Goal: Task Accomplishment & Management: Manage account settings

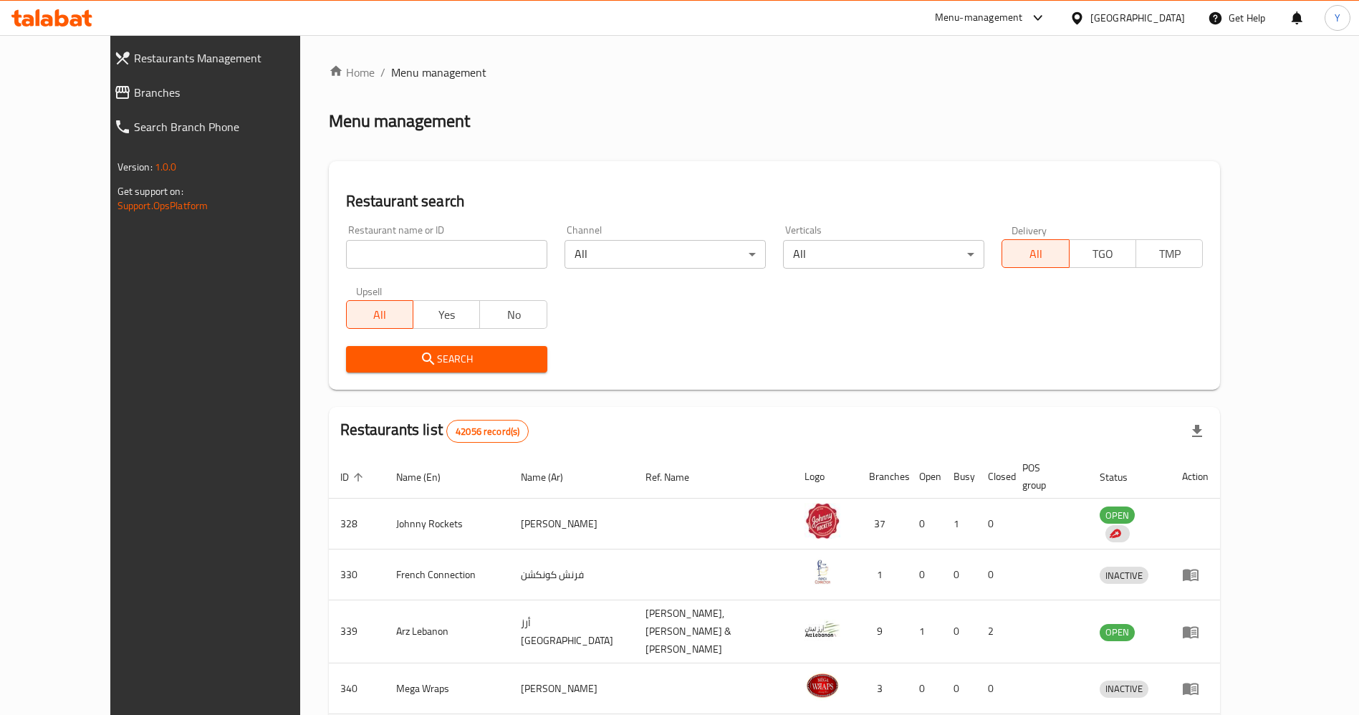
click at [410, 244] on input "search" at bounding box center [446, 254] width 201 height 29
type input "samosawala"
click button "Search" at bounding box center [446, 359] width 201 height 27
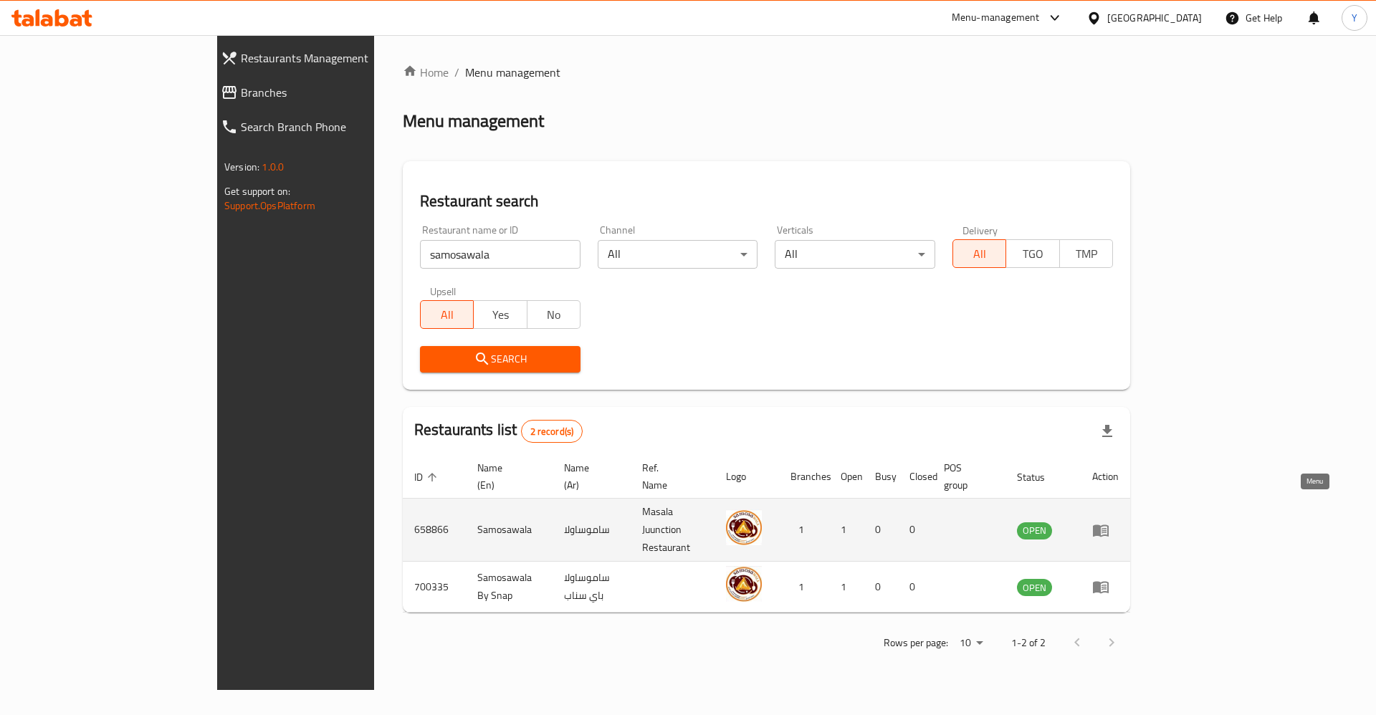
click at [1109, 522] on icon "enhanced table" at bounding box center [1100, 530] width 17 height 17
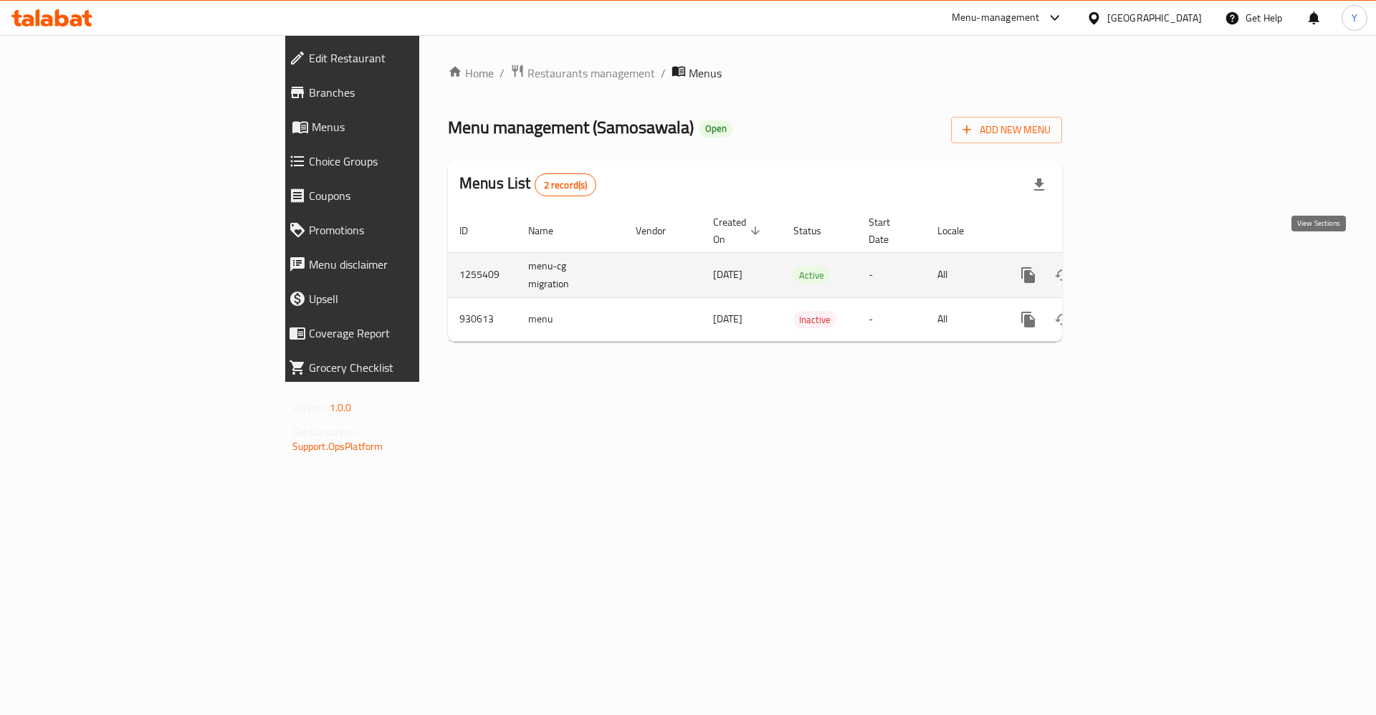
click at [1148, 273] on link "enhanced table" at bounding box center [1131, 275] width 34 height 34
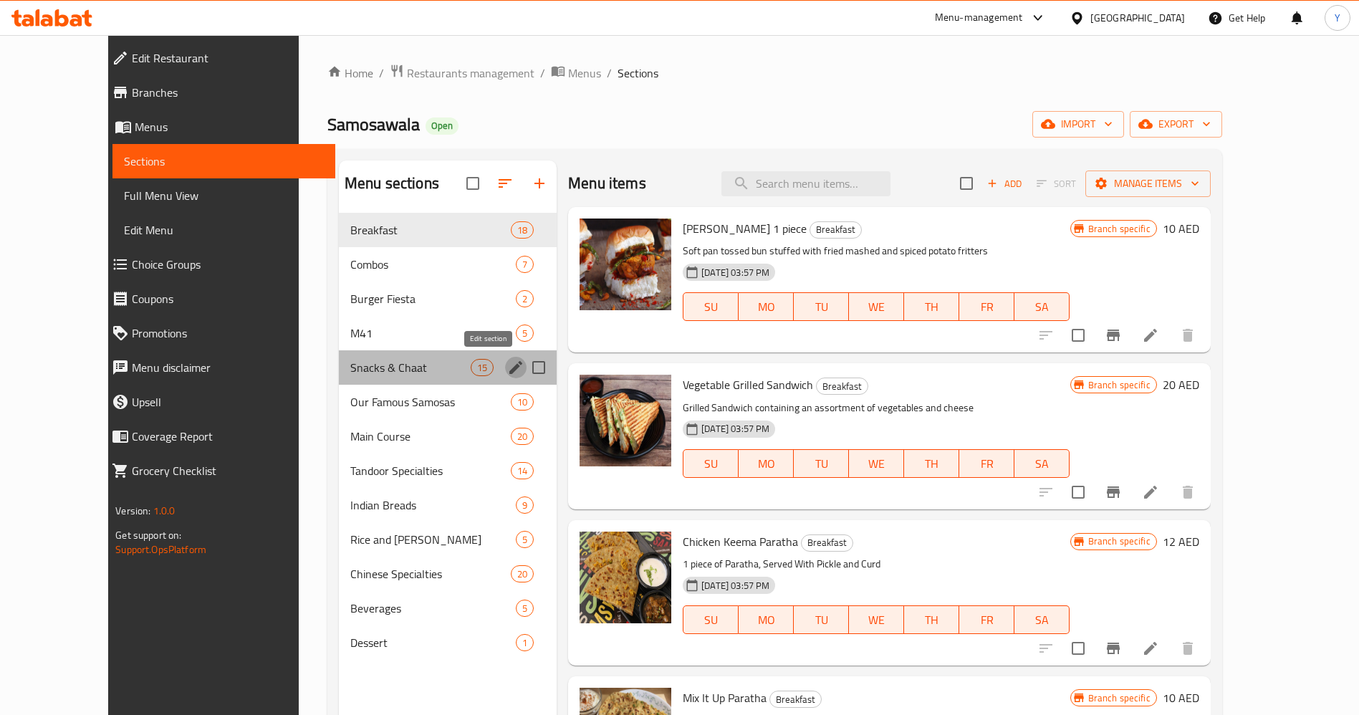
click at [507, 370] on icon "edit" at bounding box center [515, 367] width 17 height 17
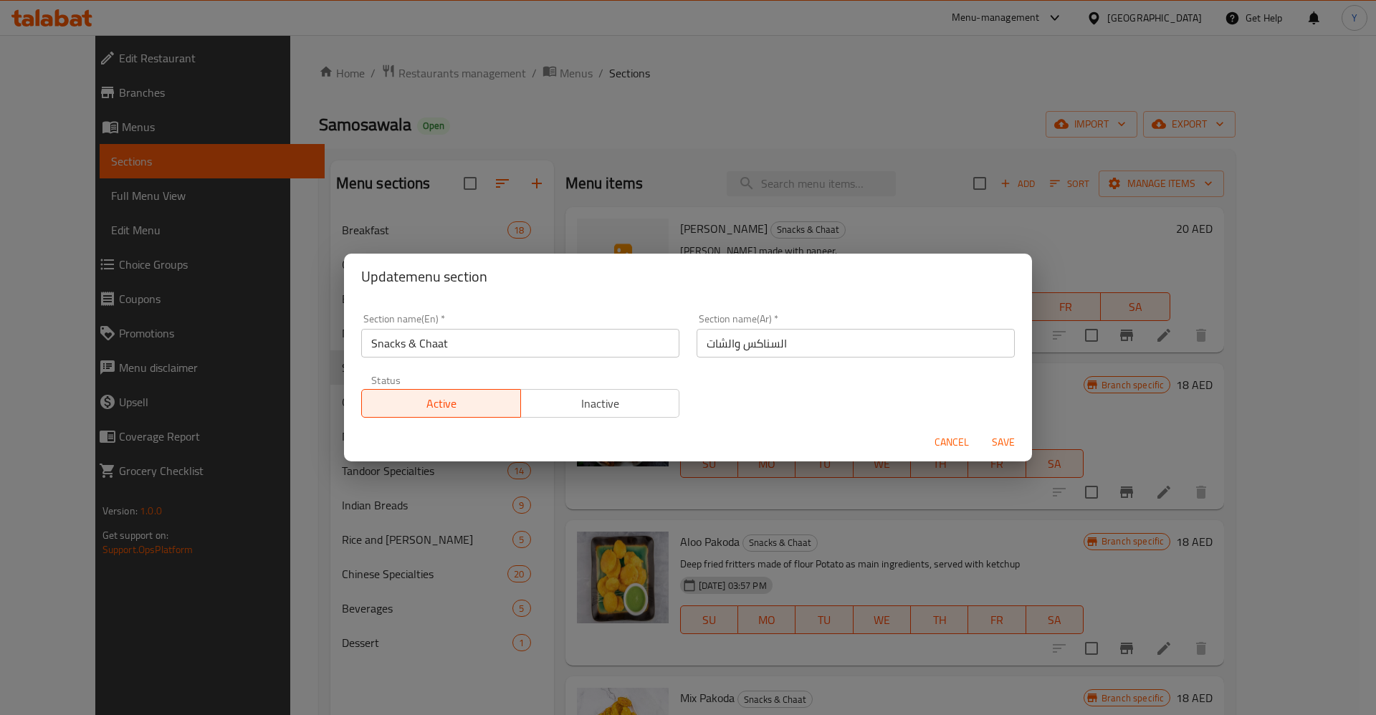
click at [954, 445] on span "Cancel" at bounding box center [951, 442] width 34 height 18
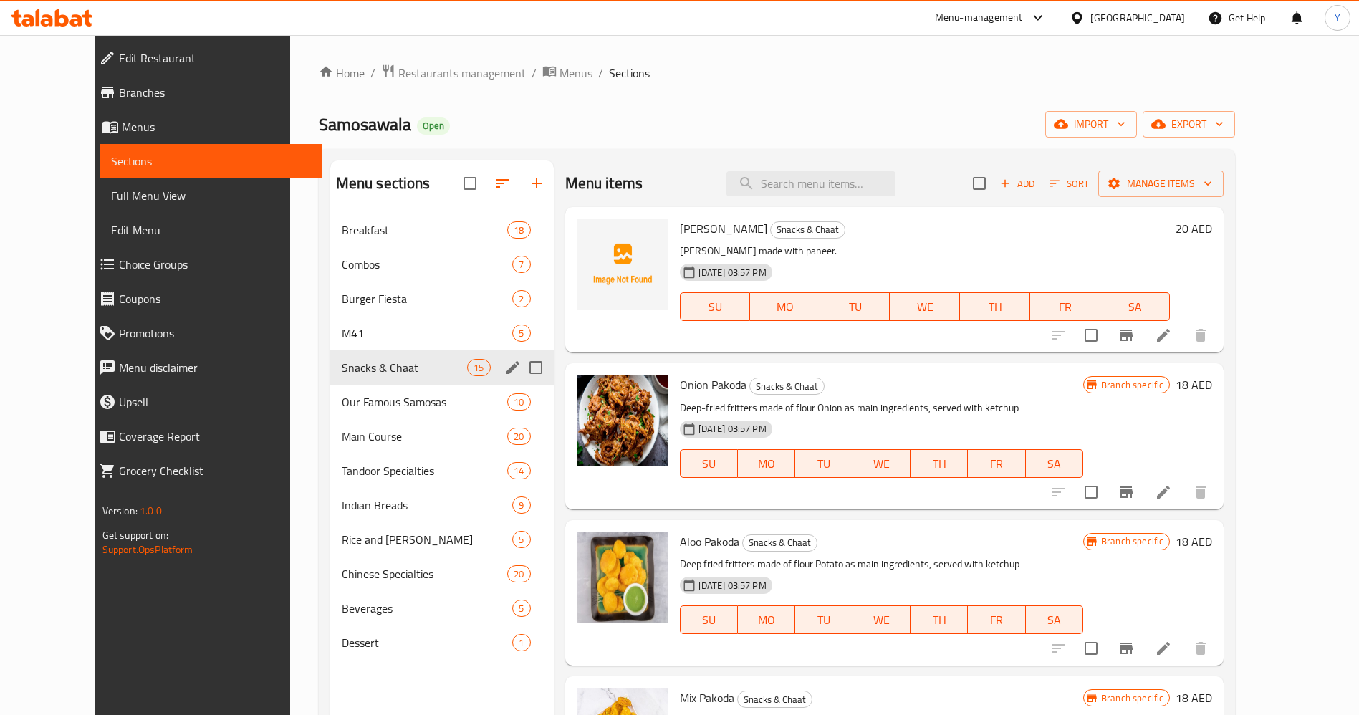
click at [504, 373] on icon "edit" at bounding box center [512, 367] width 17 height 17
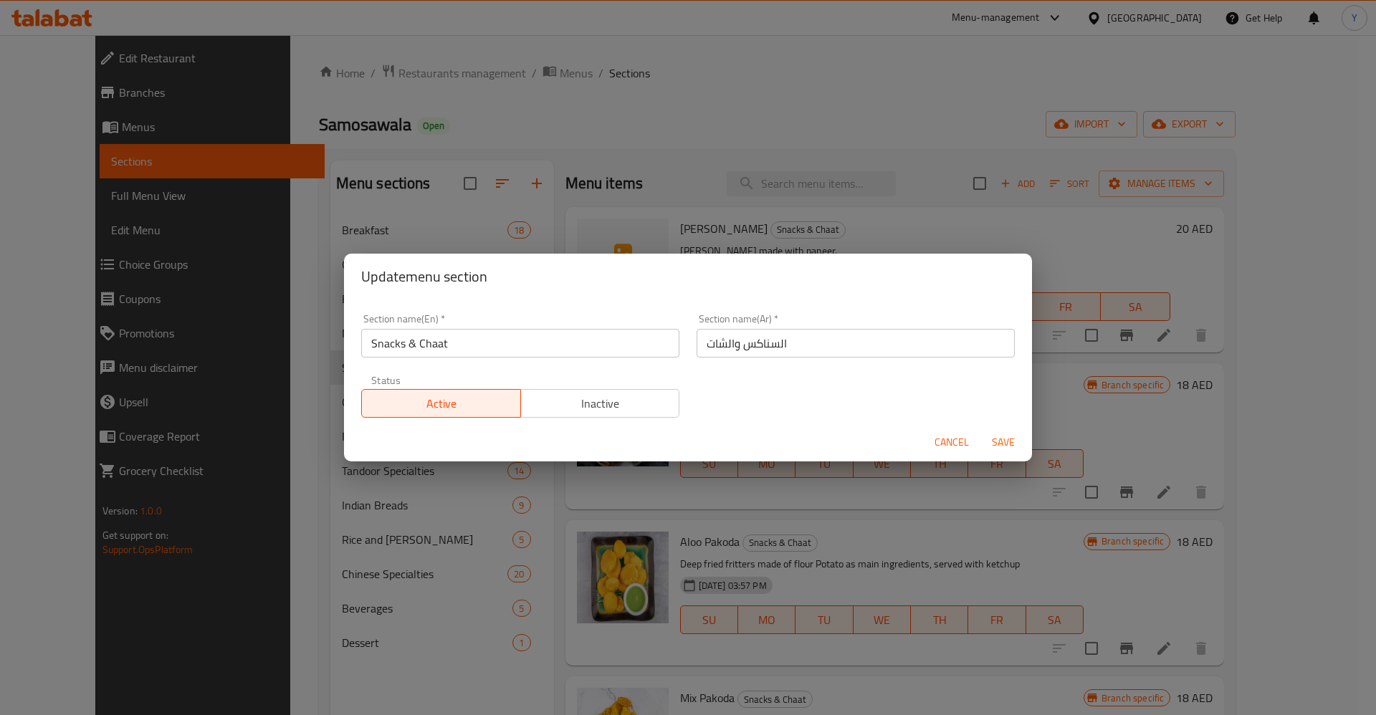
click at [802, 418] on div "Section name(En)   * Snacks & Chaat Section name(En) * Section name(Ar)   * الس…" at bounding box center [688, 365] width 671 height 121
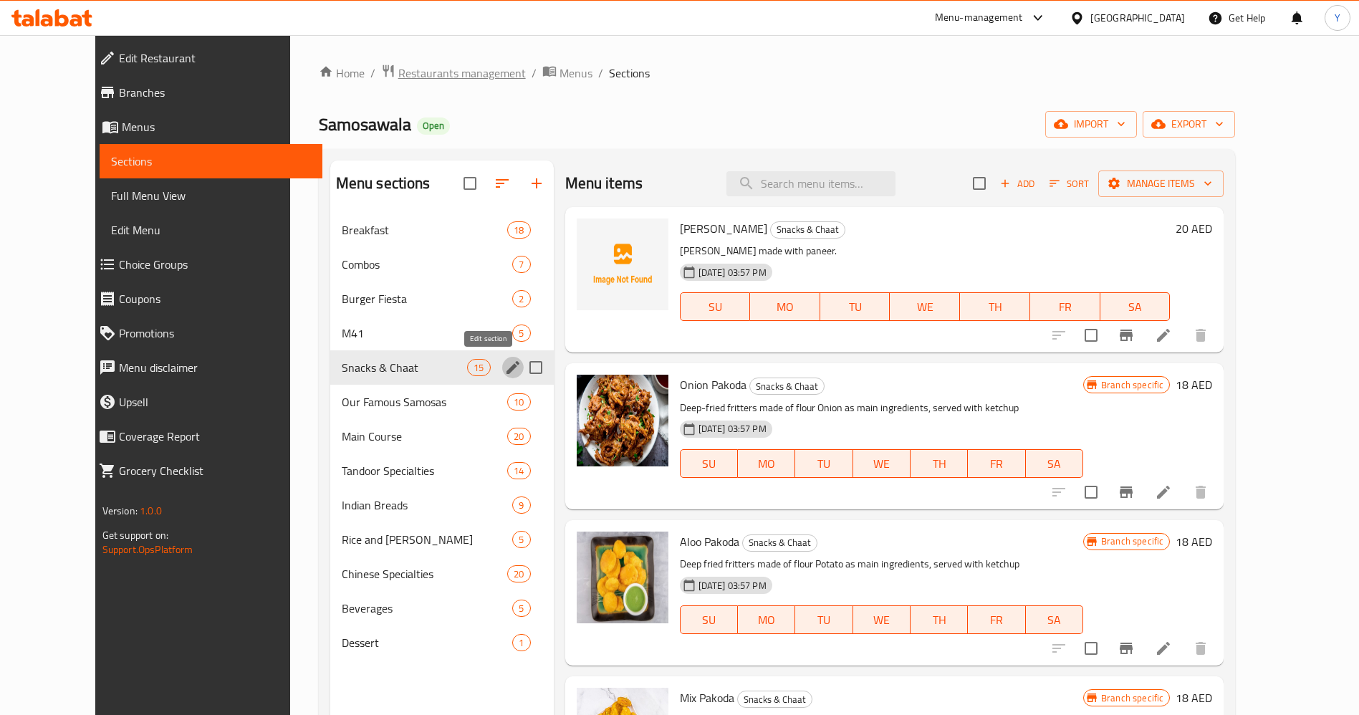
click at [398, 75] on span "Restaurants management" at bounding box center [462, 72] width 128 height 17
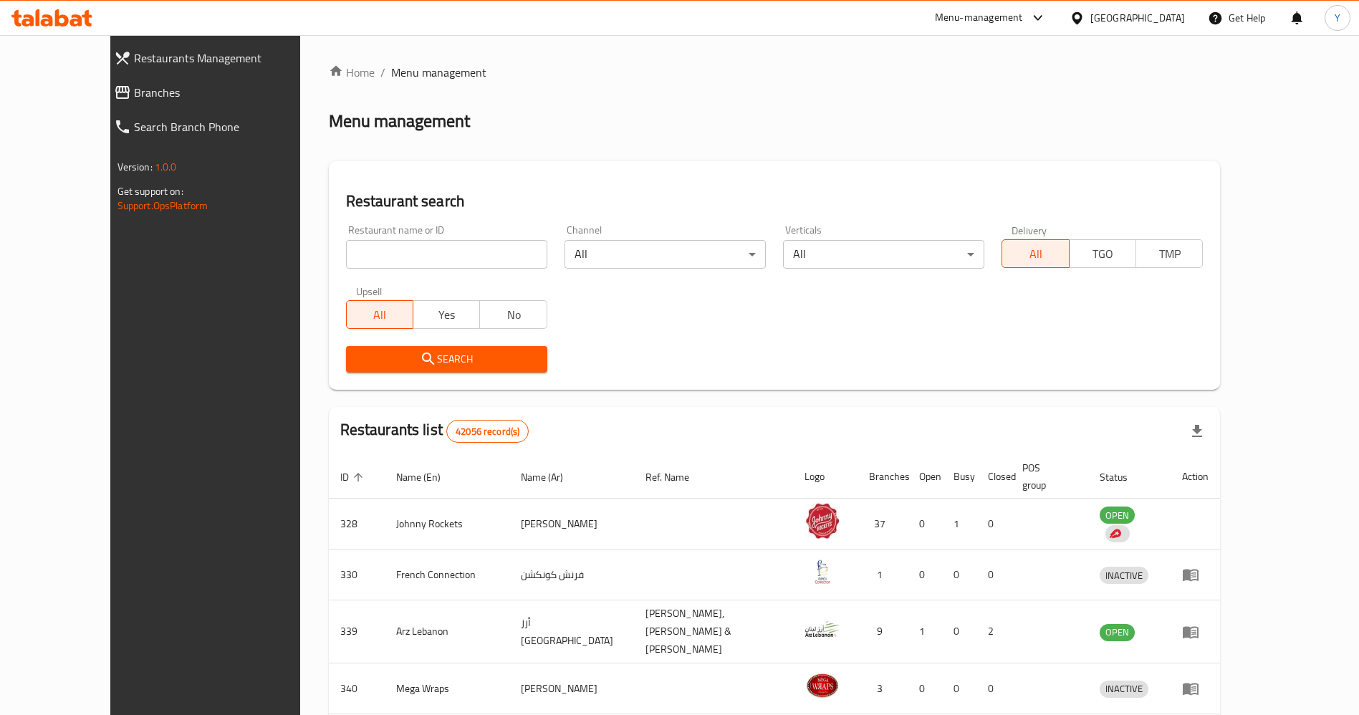
click at [388, 260] on input "search" at bounding box center [446, 254] width 201 height 29
type input "pak darbar"
click button "Search" at bounding box center [446, 359] width 201 height 27
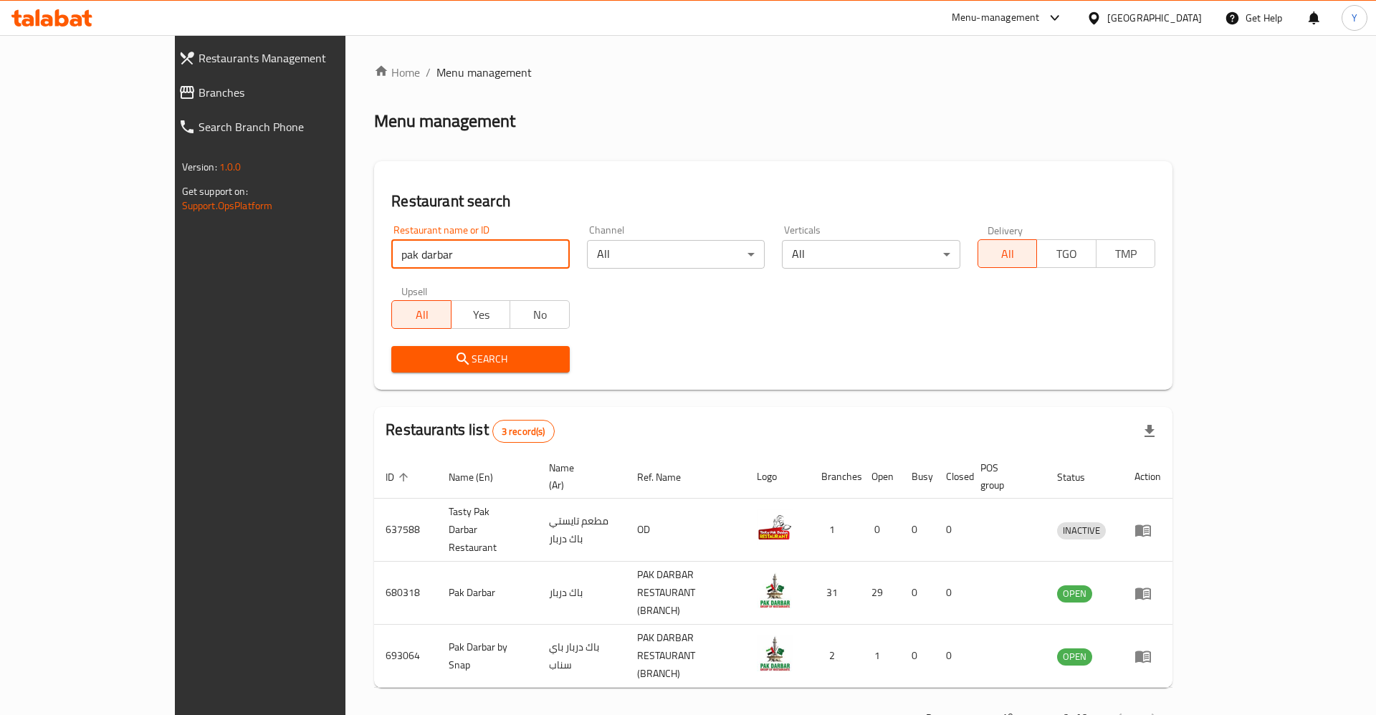
click at [1172, 386] on div "Restaurant search Restaurant name or ID pak darbar Restaurant name or ID Channe…" at bounding box center [773, 275] width 798 height 229
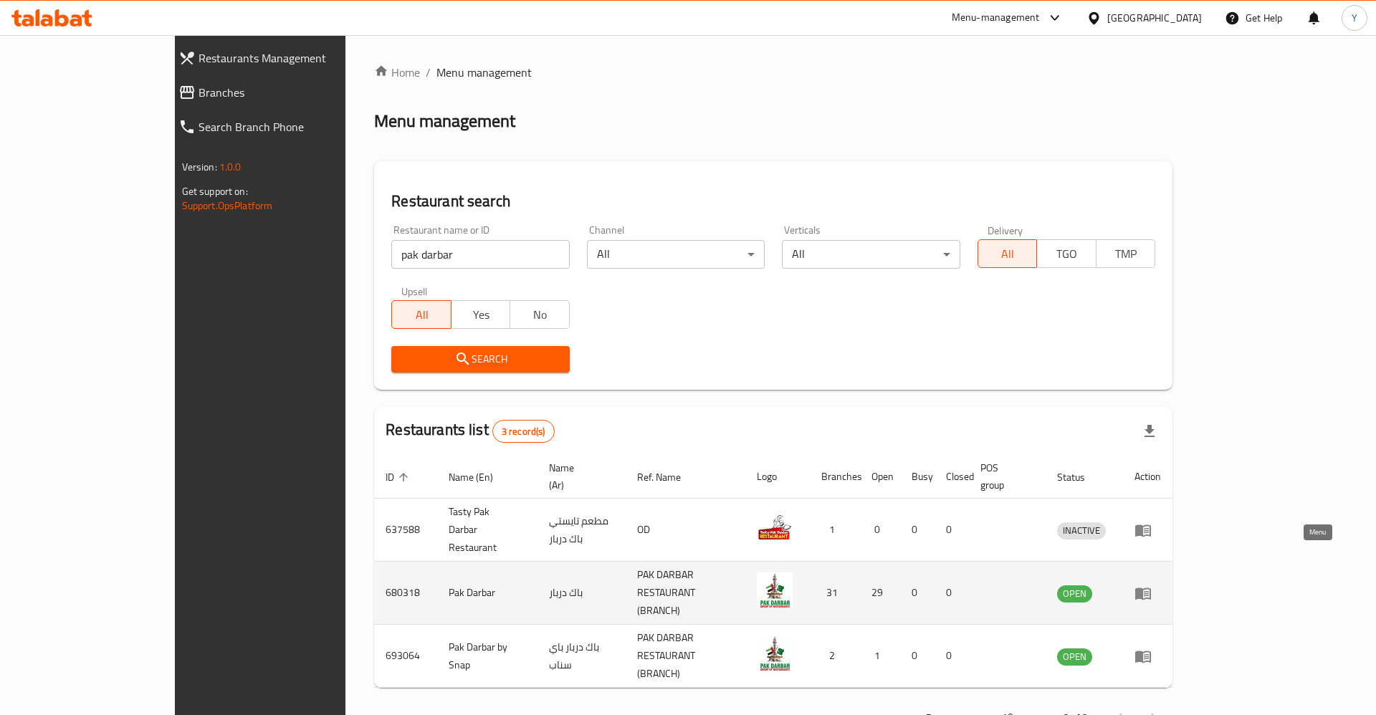
click at [1151, 585] on icon "enhanced table" at bounding box center [1142, 593] width 17 height 17
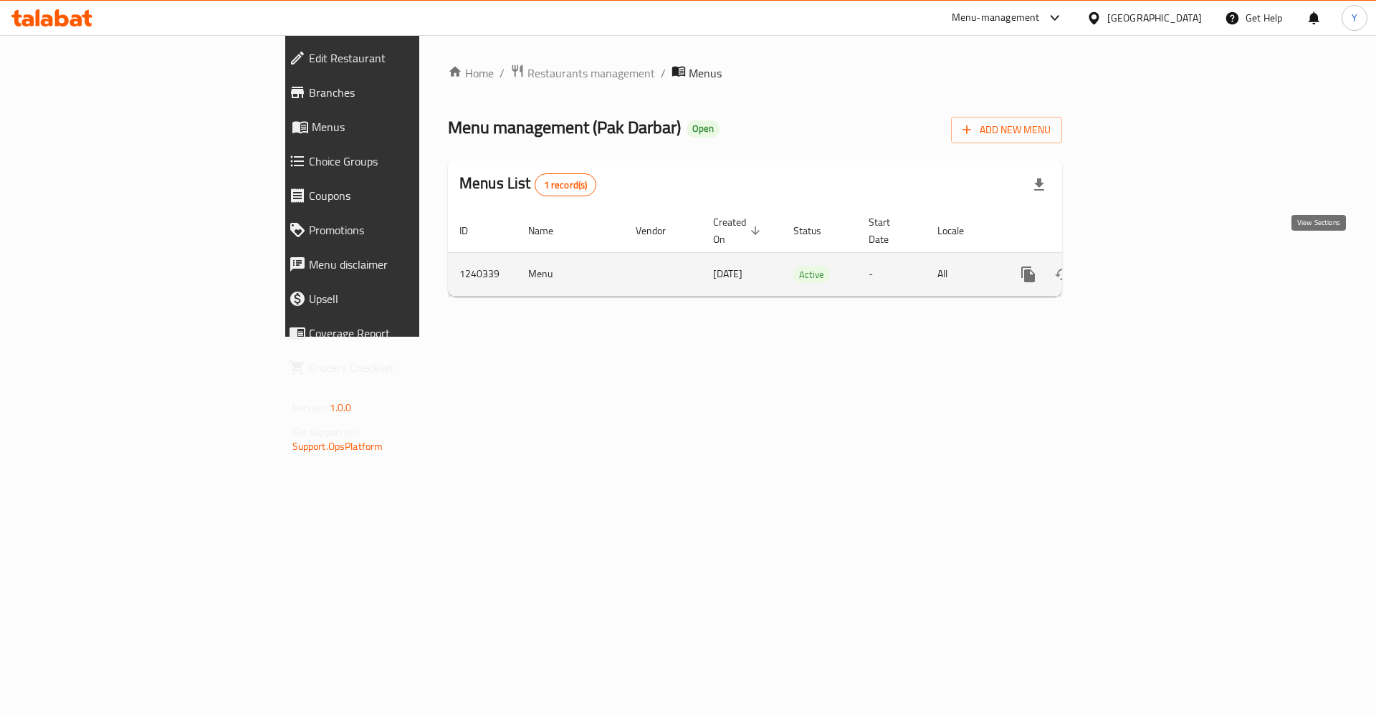
click at [1140, 266] on icon "enhanced table" at bounding box center [1131, 274] width 17 height 17
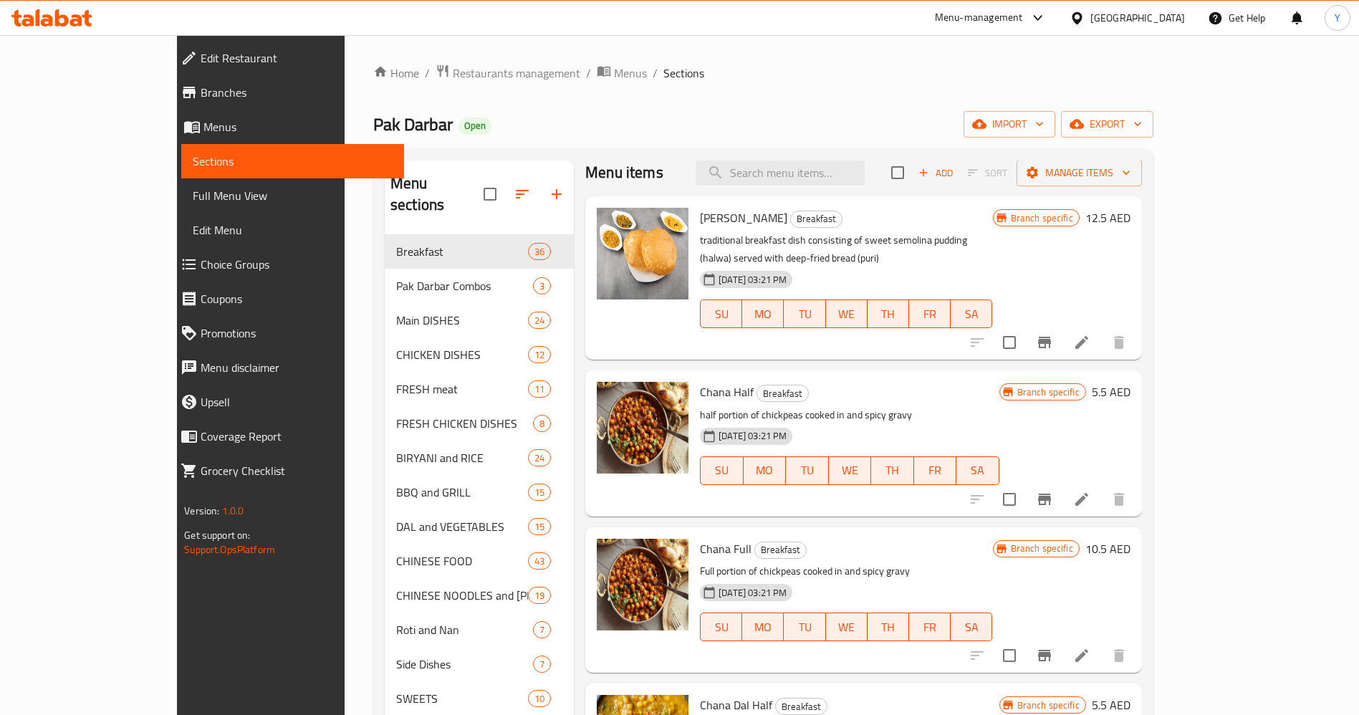
scroll to position [27, 0]
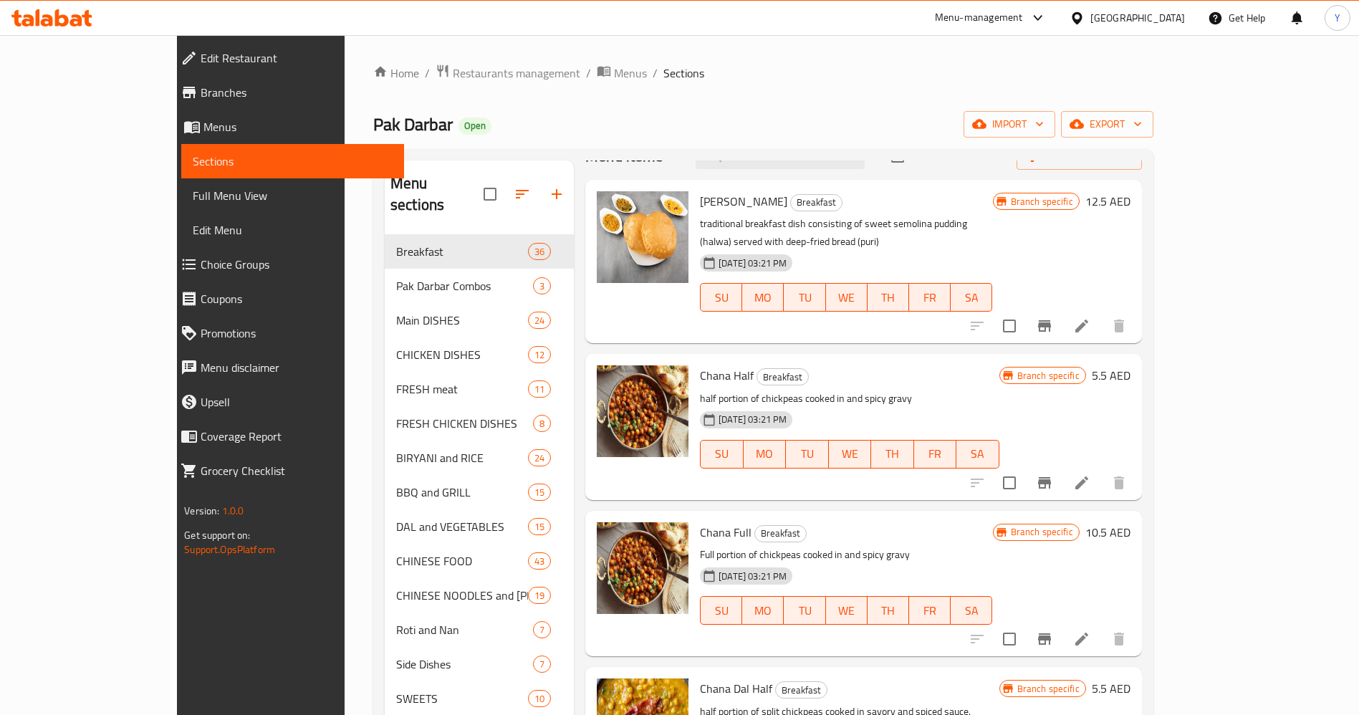
click at [201, 84] on span "Branches" at bounding box center [297, 92] width 192 height 17
